Goal: Transaction & Acquisition: Purchase product/service

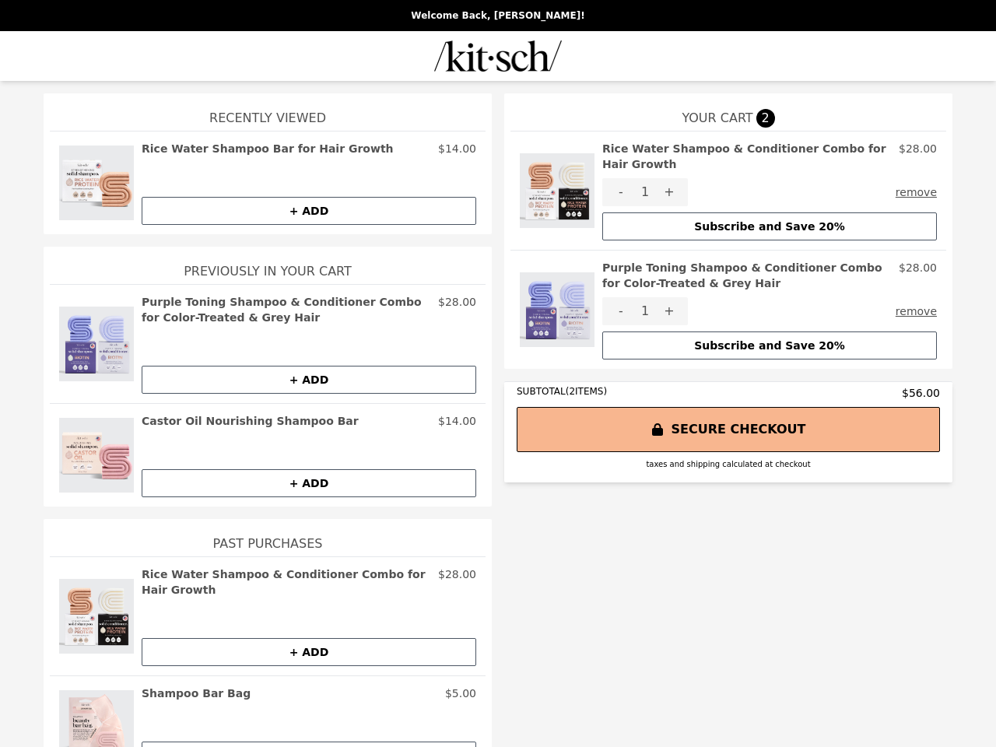
click at [551, 183] on img at bounding box center [557, 191] width 75 height 100
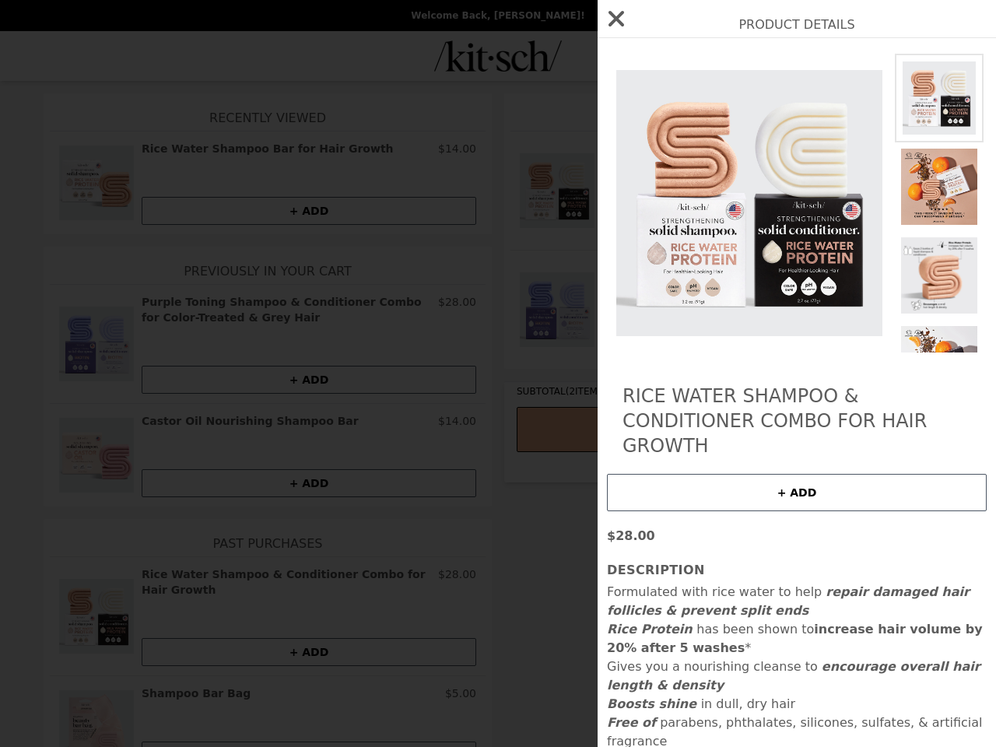
click at [763, 149] on div "Product Details Rice Water Shampoo & Conditioner Combo for Hair Growth + ADD $2…" at bounding box center [498, 373] width 996 height 747
click at [615, 177] on img at bounding box center [749, 203] width 285 height 299
click at [663, 177] on div "Product Details Rice Water Shampoo & Conditioner Combo for Hair Growth + ADD $2…" at bounding box center [498, 373] width 996 height 747
click at [913, 231] on img at bounding box center [939, 275] width 89 height 89
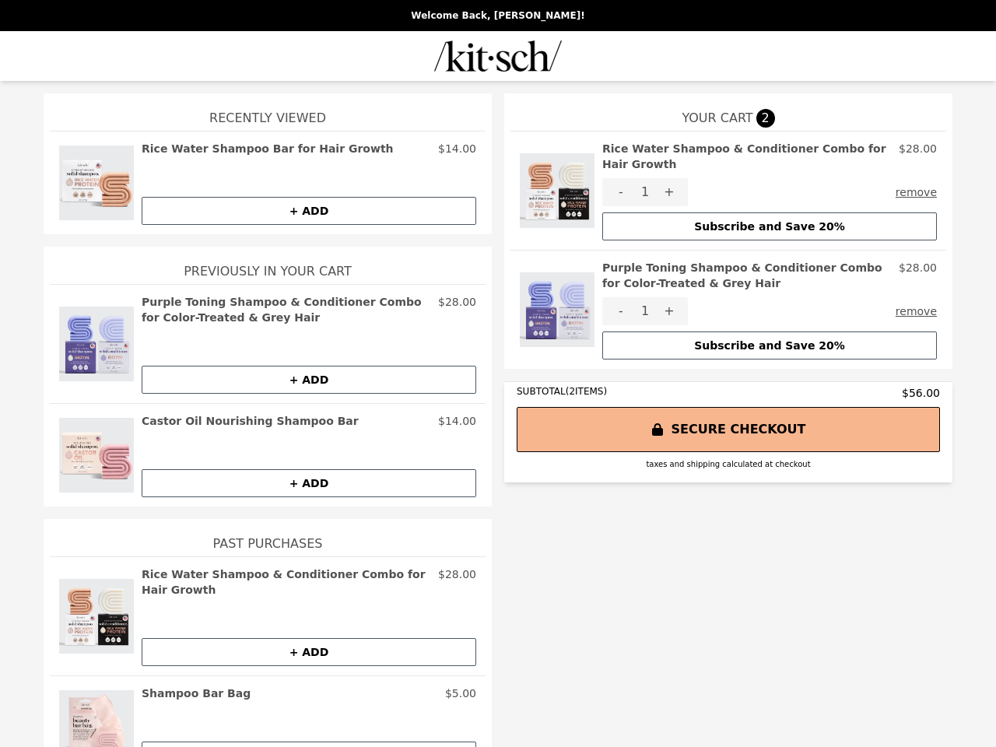
click at [763, 212] on button "Subscribe and Save 20%" at bounding box center [769, 226] width 335 height 28
click at [551, 294] on img at bounding box center [557, 310] width 75 height 100
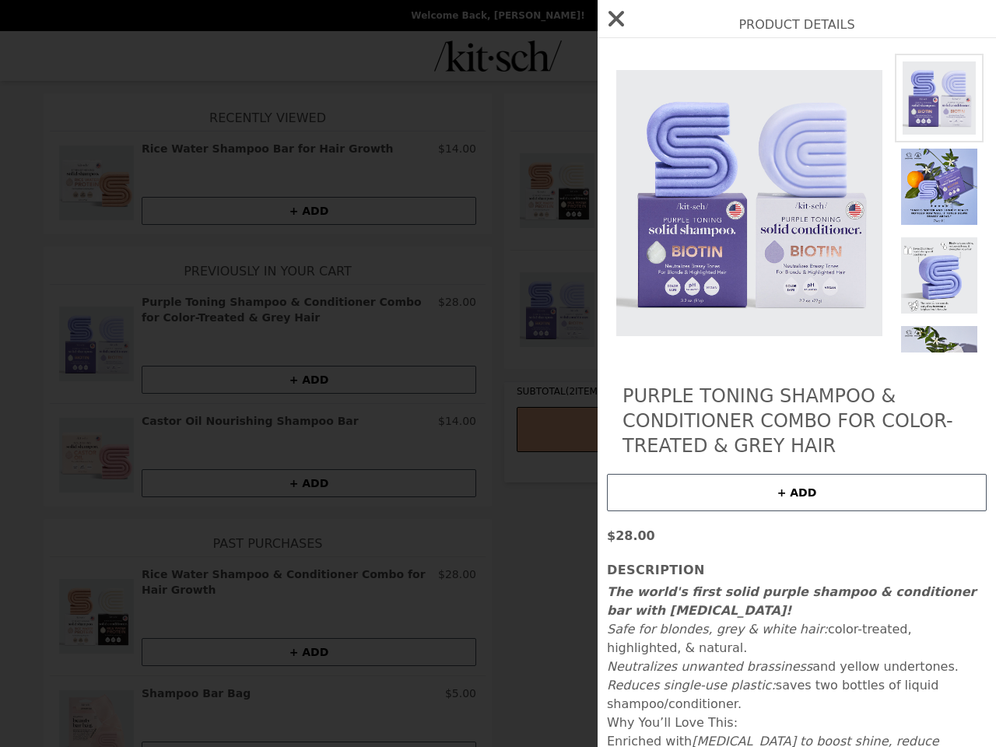
click at [763, 260] on div "Product Details Purple Toning Shampoo & Conditioner Combo for Color-Treated & G…" at bounding box center [498, 373] width 996 height 747
click at [615, 296] on img at bounding box center [749, 203] width 285 height 299
click at [663, 296] on div "Product Details Purple Toning Shampoo & Conditioner Combo for Color-Treated & G…" at bounding box center [498, 373] width 996 height 747
